Goal: Information Seeking & Learning: Check status

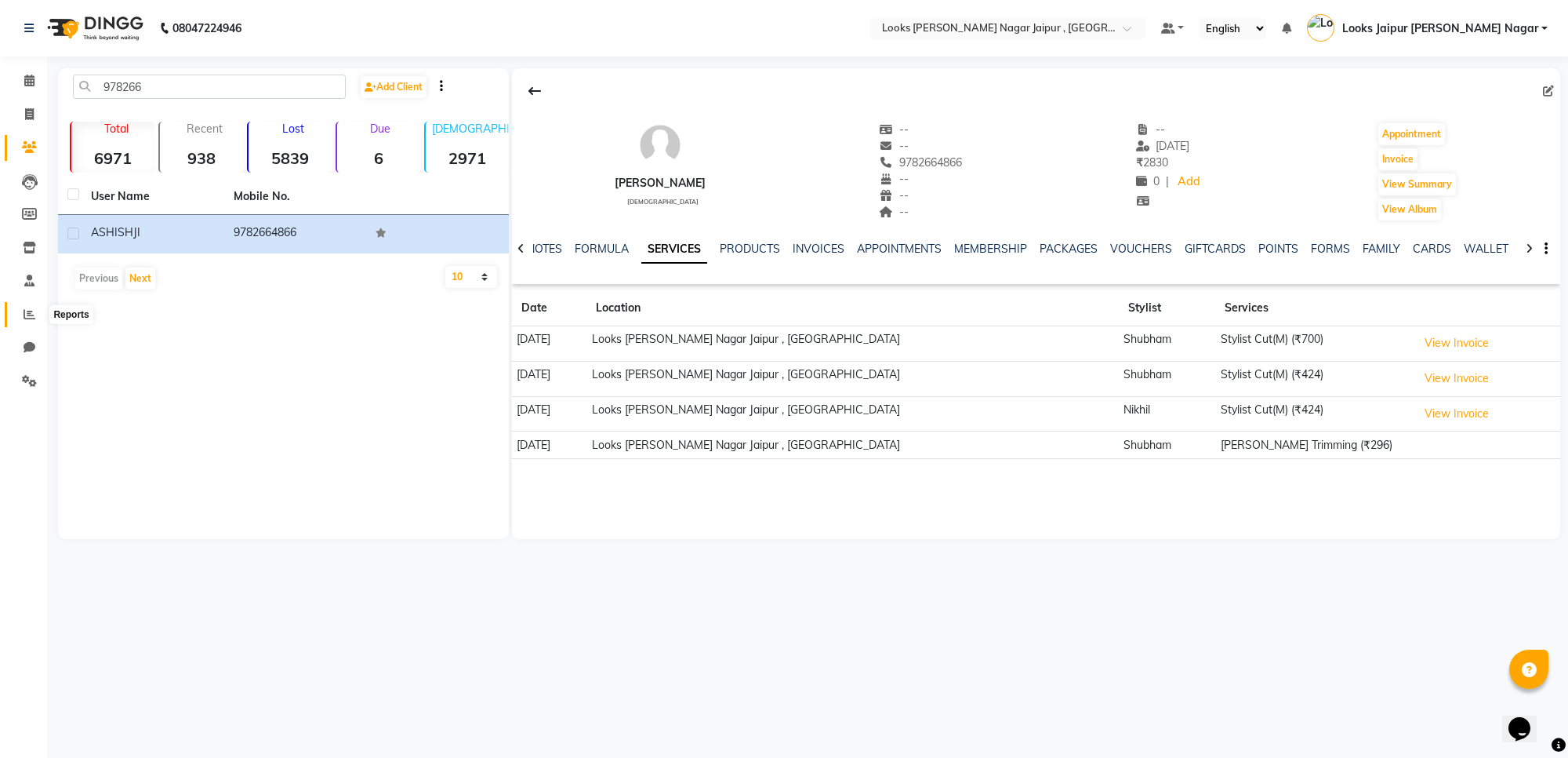
click at [24, 308] on icon at bounding box center [29, 314] width 12 height 12
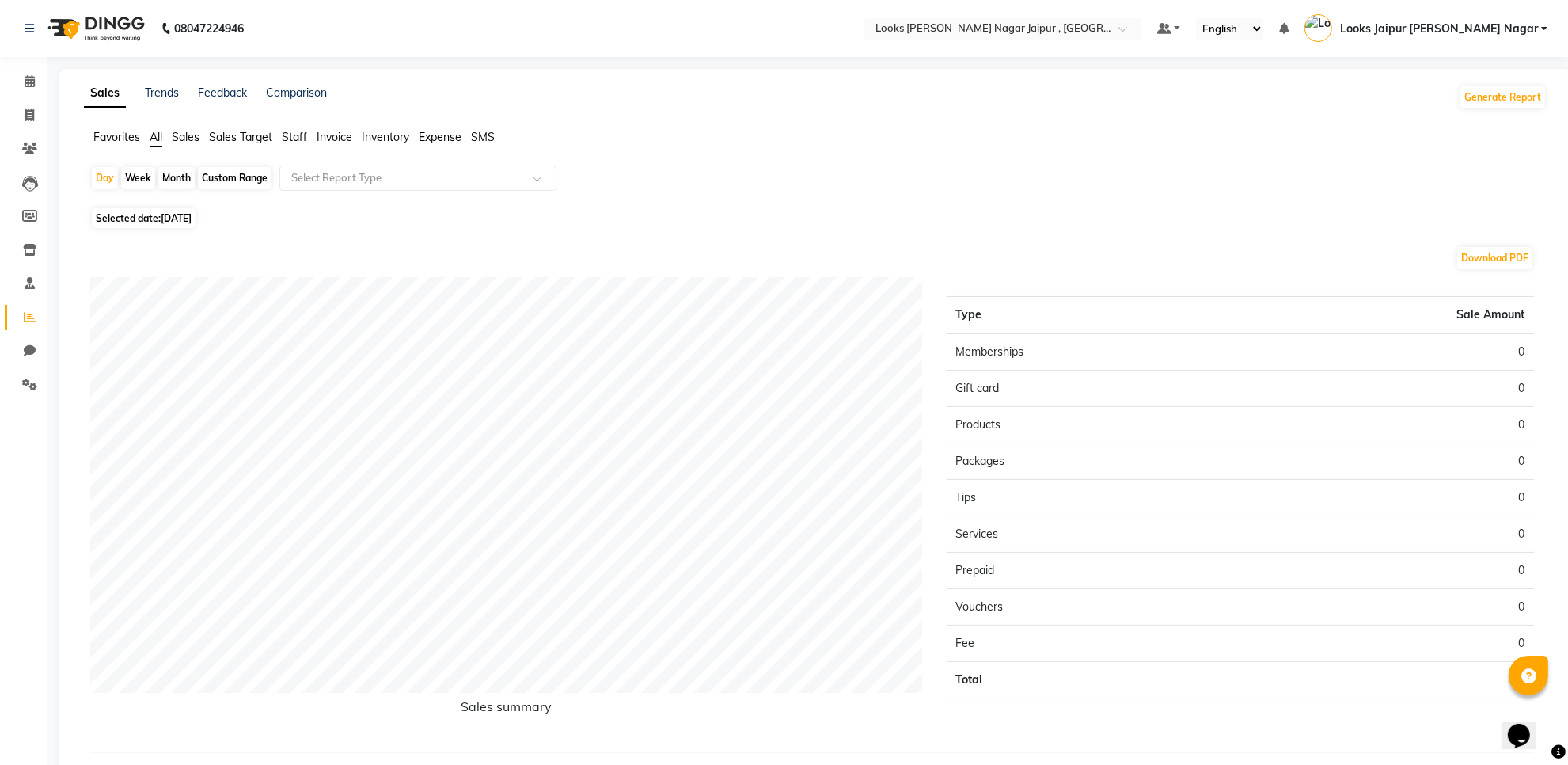
click at [301, 135] on span "Staff" at bounding box center [295, 137] width 25 height 14
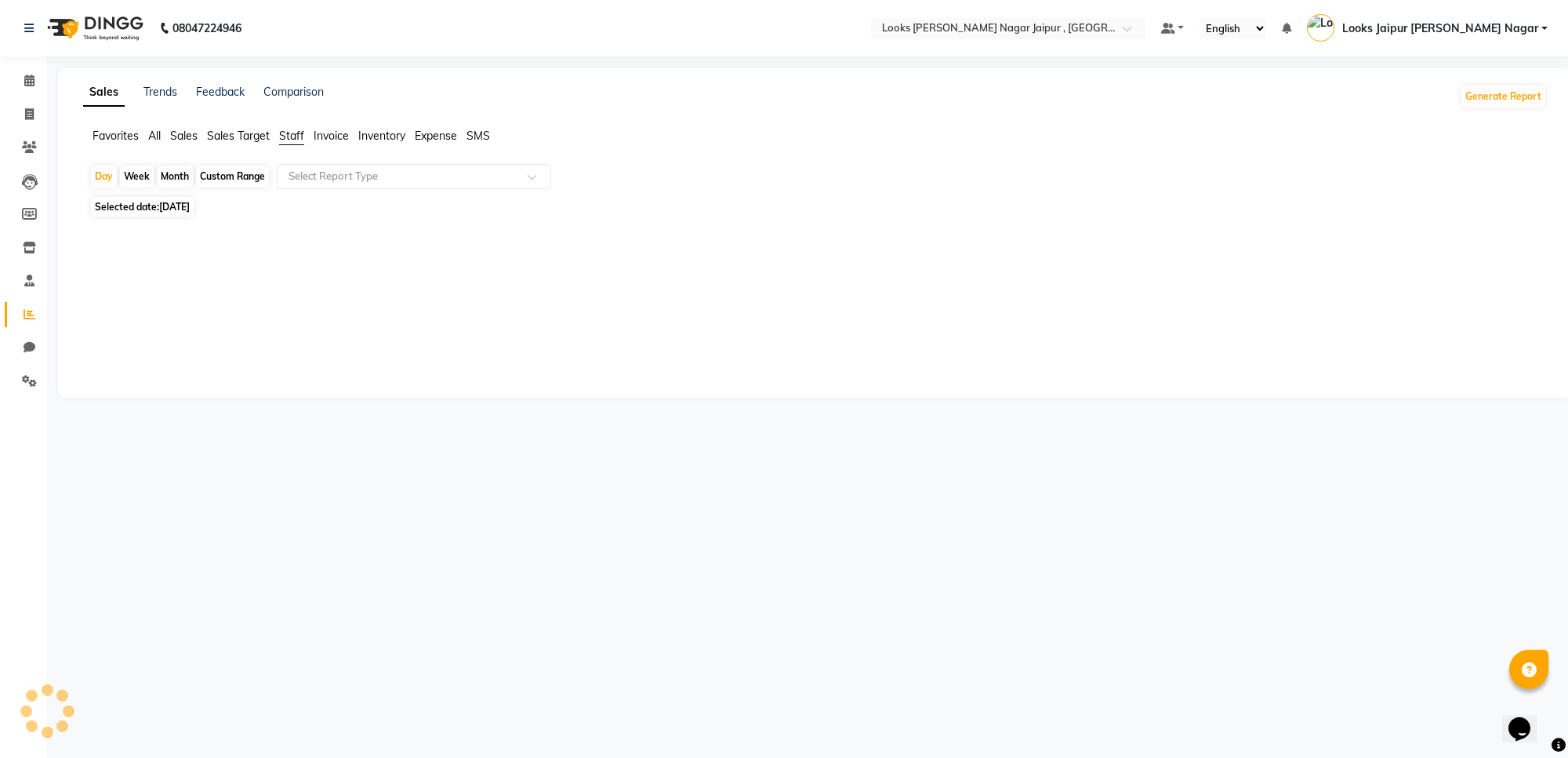
click at [190, 212] on span "[DATE]" at bounding box center [174, 207] width 30 height 12
click at [193, 214] on span "Selected date: [DATE]" at bounding box center [142, 206] width 103 height 19
select select "9"
select select "2025"
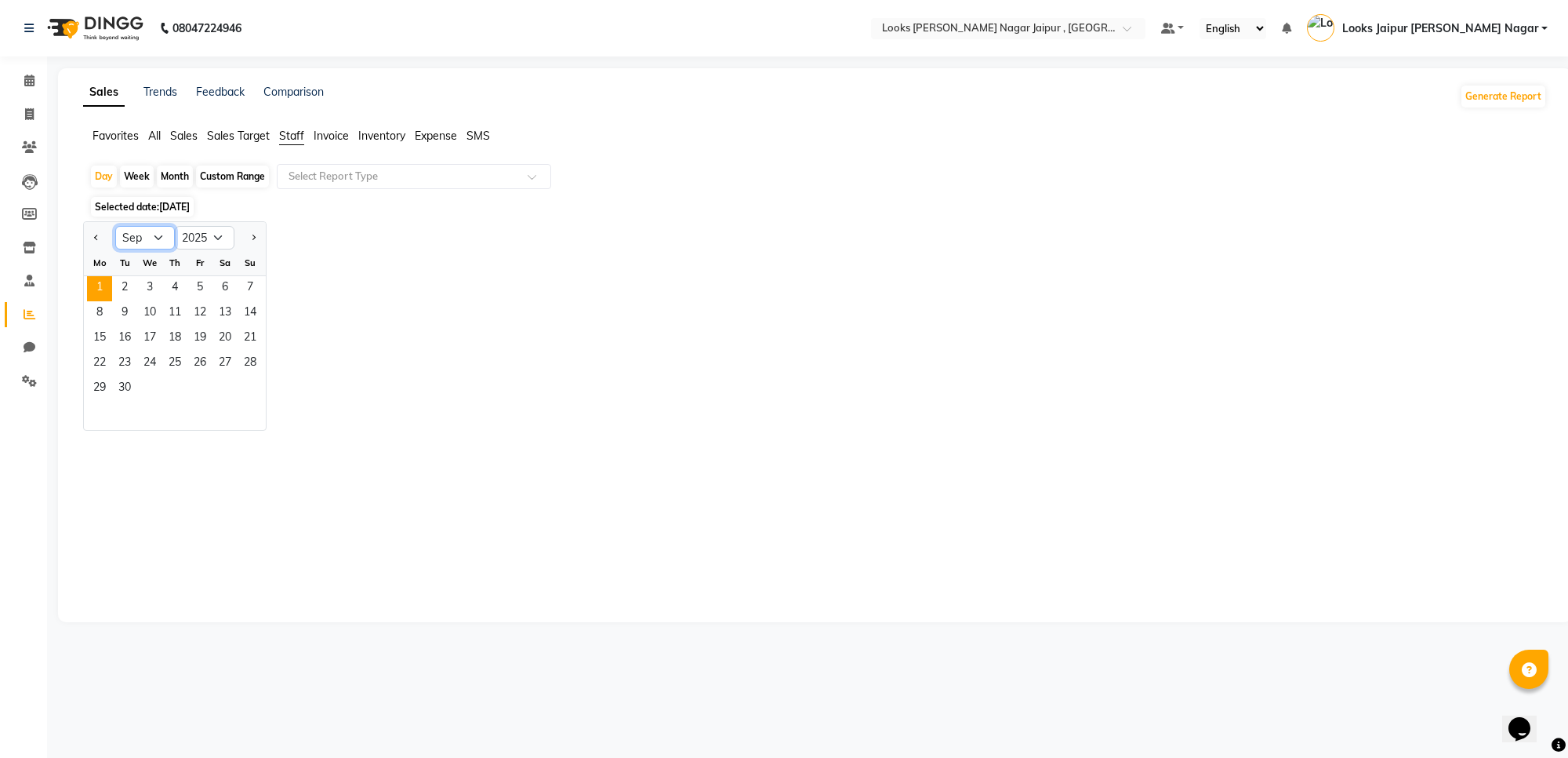
drag, startPoint x: 135, startPoint y: 230, endPoint x: 135, endPoint y: 244, distance: 14.0
click at [135, 230] on select "Jan Feb Mar Apr May Jun [DATE] Aug Sep Oct Nov Dec" at bounding box center [145, 238] width 60 height 24
select select "8"
click at [115, 226] on select "Jan Feb Mar Apr May Jun [DATE] Aug Sep Oct Nov Dec" at bounding box center [145, 238] width 60 height 24
click at [247, 383] on span "31" at bounding box center [251, 390] width 25 height 25
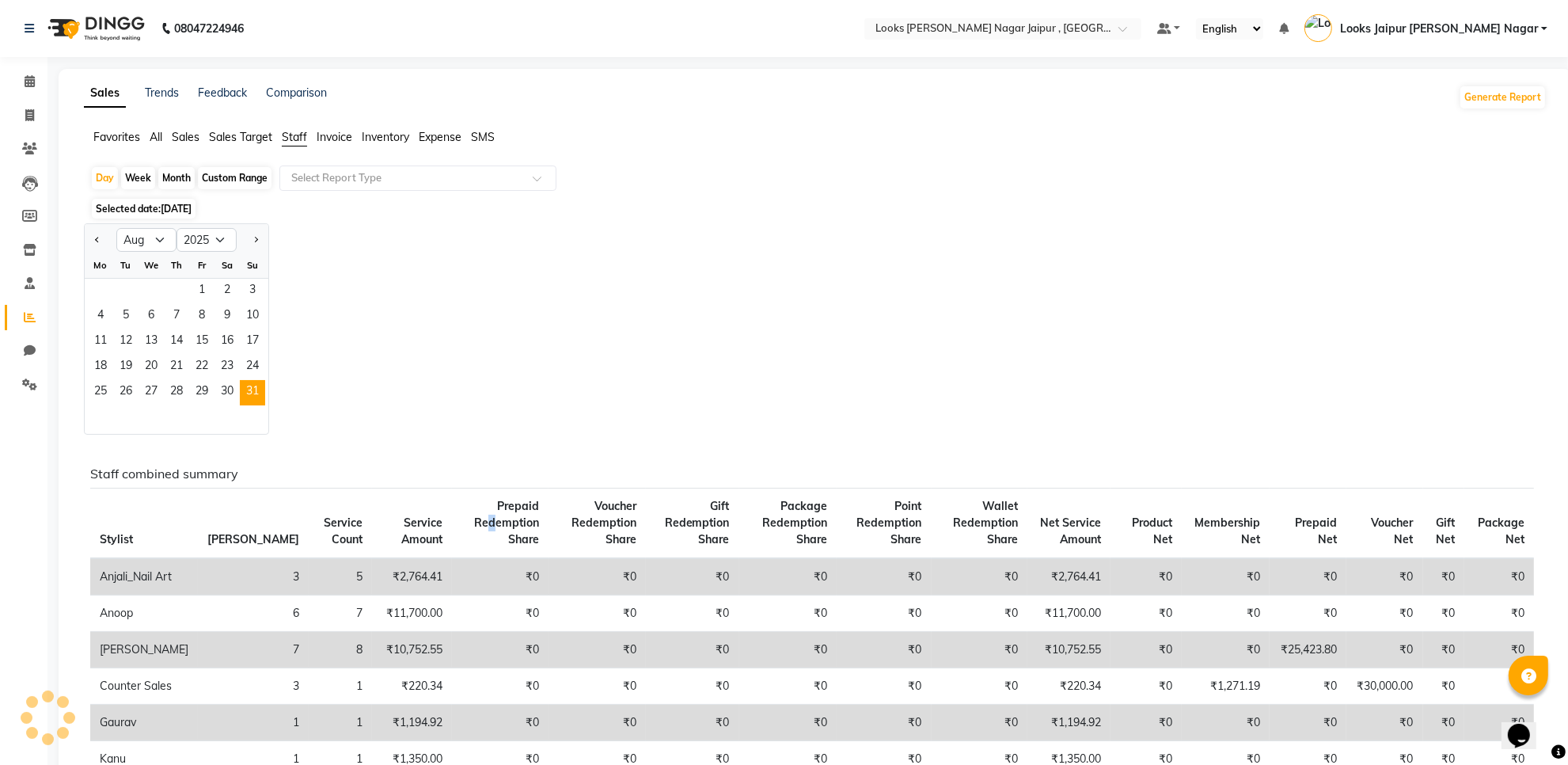
click at [475, 498] on span "Prepaid Redemption Share" at bounding box center [507, 522] width 65 height 48
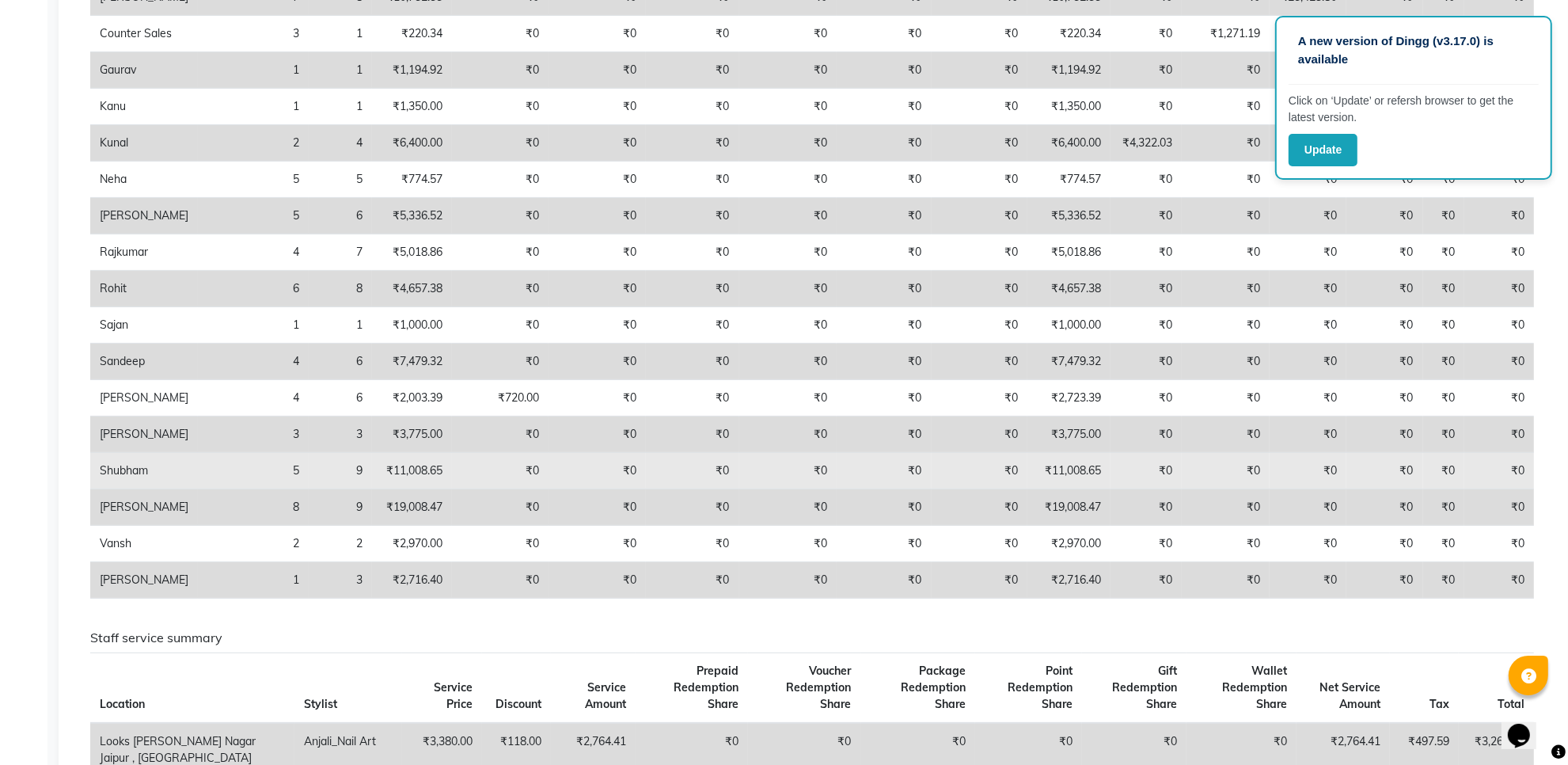
scroll to position [396, 0]
